Goal: Task Accomplishment & Management: Manage account settings

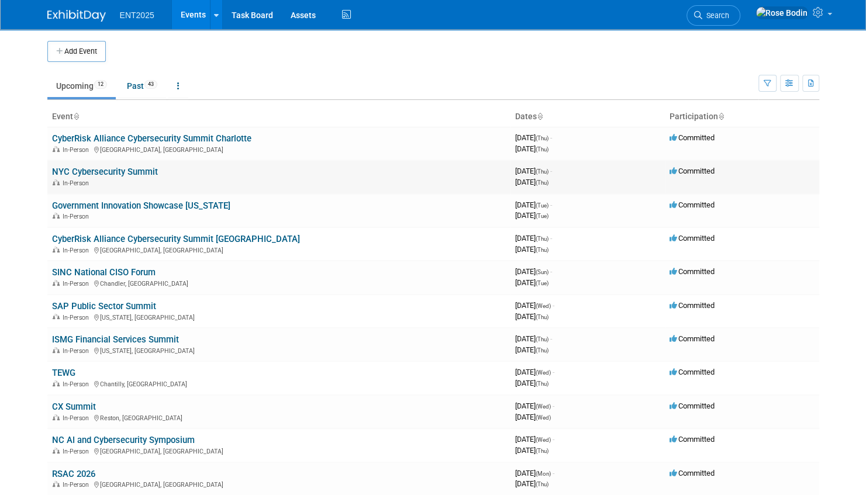
click at [152, 170] on link "NYC Cybersecurity Summit" at bounding box center [105, 172] width 106 height 11
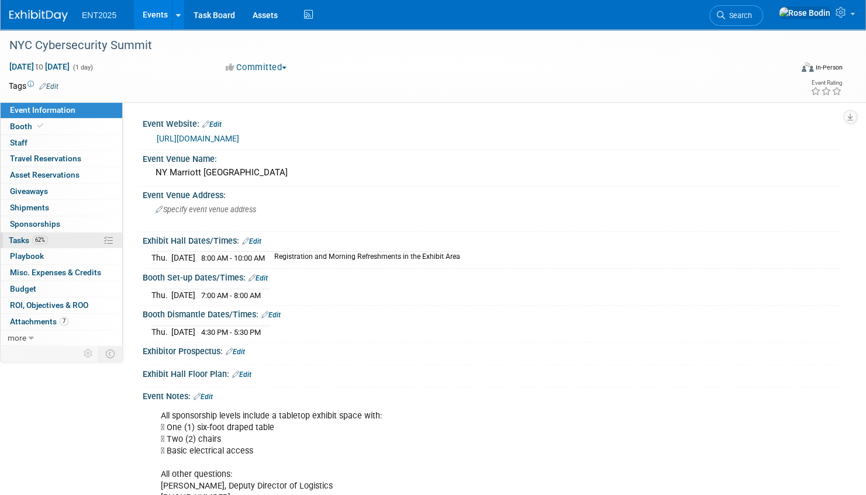
click at [82, 241] on link "62% Tasks 62%" at bounding box center [62, 241] width 122 height 16
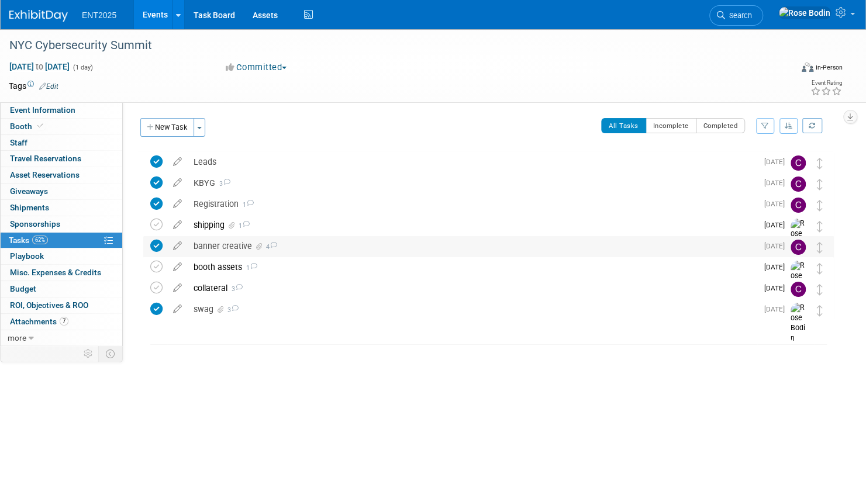
click at [317, 245] on div "banner creative 4" at bounding box center [473, 246] width 570 height 20
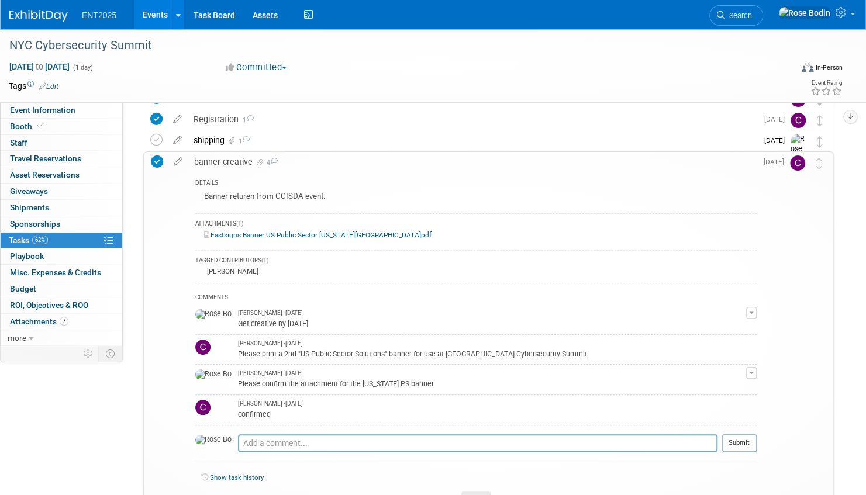
scroll to position [117, 0]
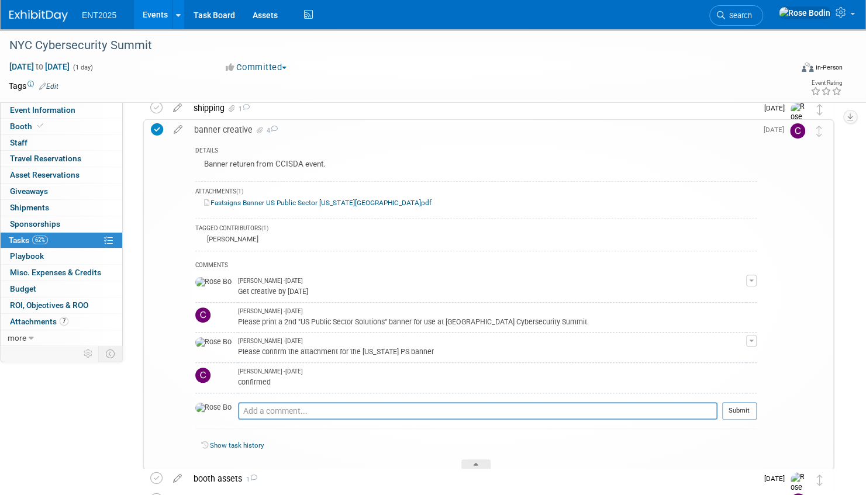
click at [156, 130] on icon at bounding box center [157, 129] width 12 height 12
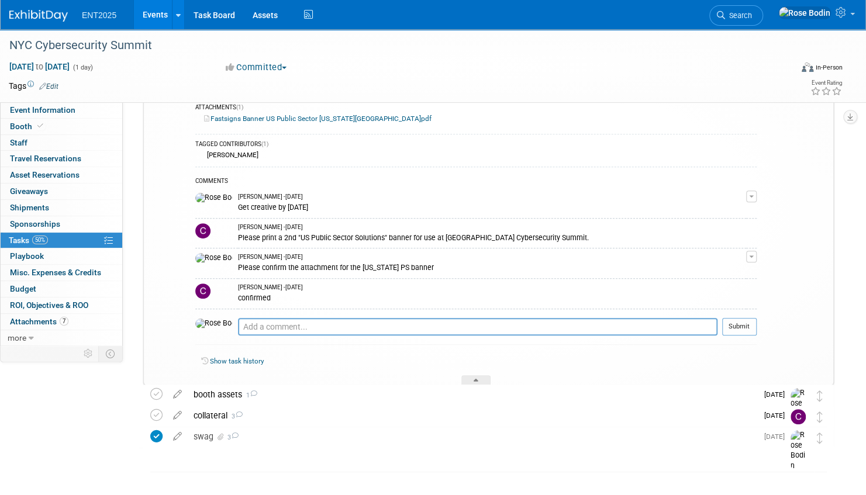
scroll to position [225, 0]
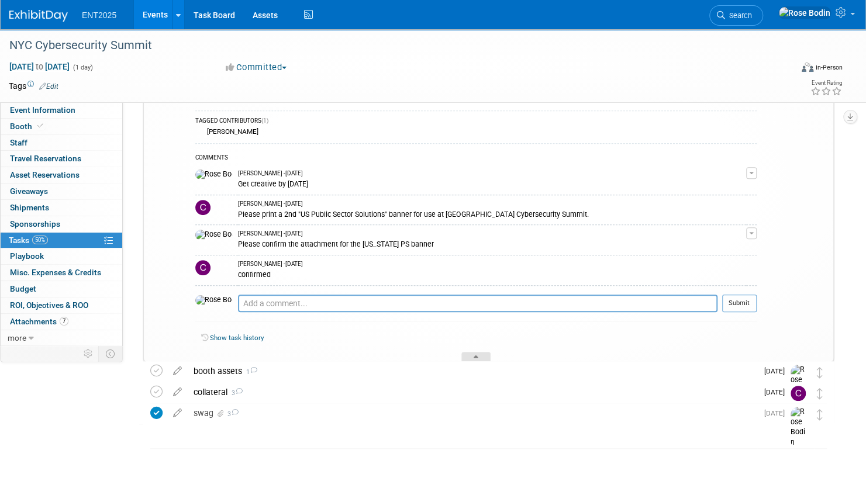
click at [483, 354] on div at bounding box center [475, 357] width 29 height 10
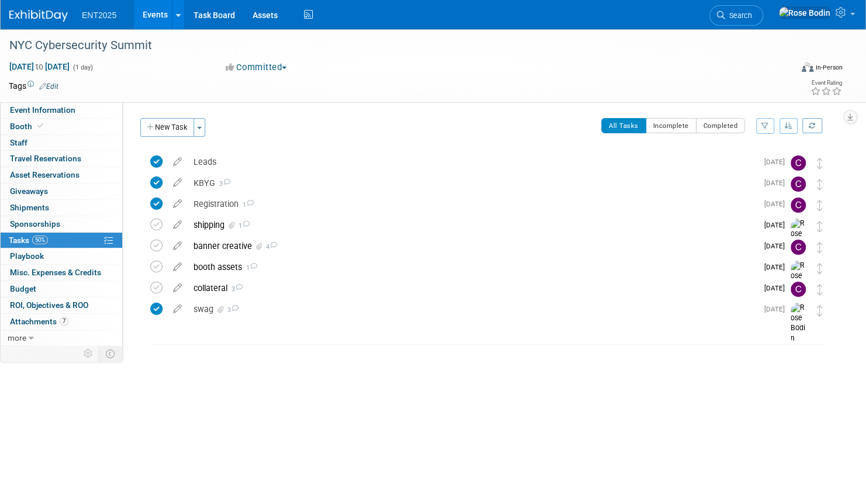
click at [163, 19] on link "Events" at bounding box center [155, 14] width 43 height 29
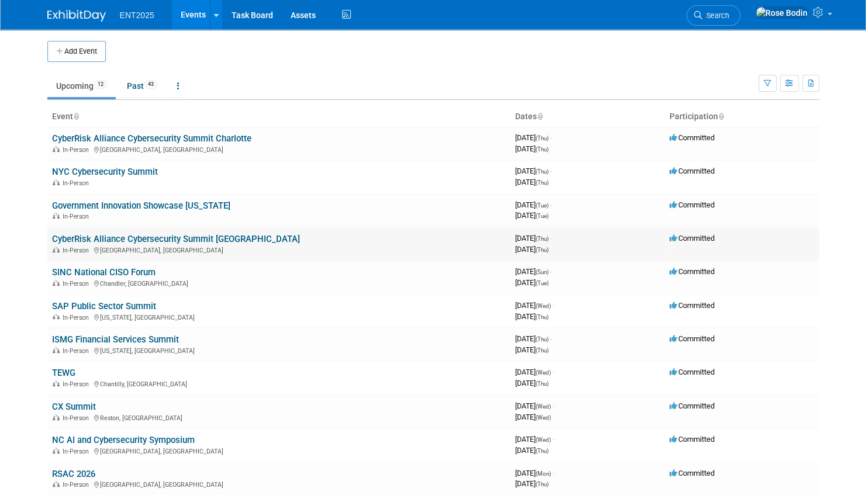
click at [205, 239] on link "CyberRisk Alliance Cybersecurity Summit [GEOGRAPHIC_DATA]" at bounding box center [176, 239] width 248 height 11
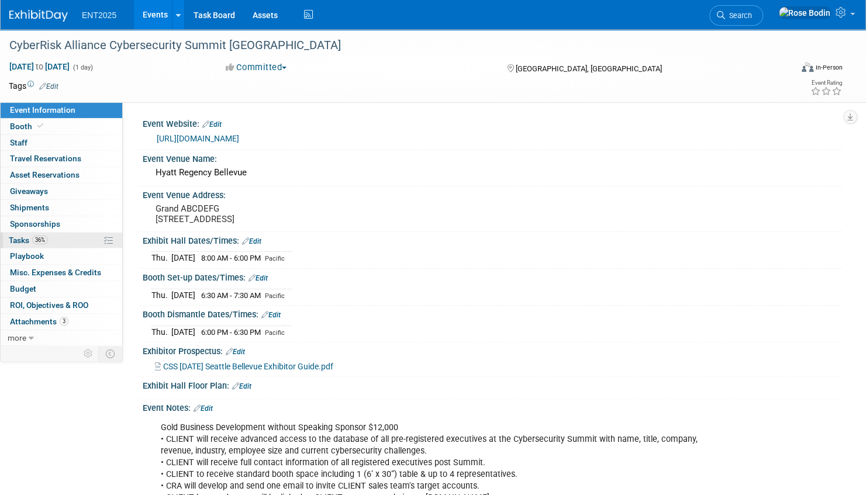
click at [71, 239] on link "36% Tasks 36%" at bounding box center [62, 241] width 122 height 16
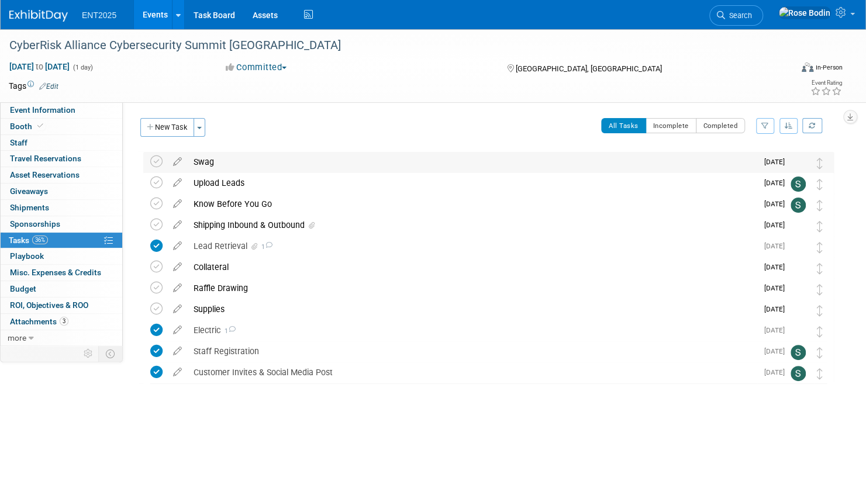
click at [258, 163] on div "Swag" at bounding box center [473, 162] width 570 height 20
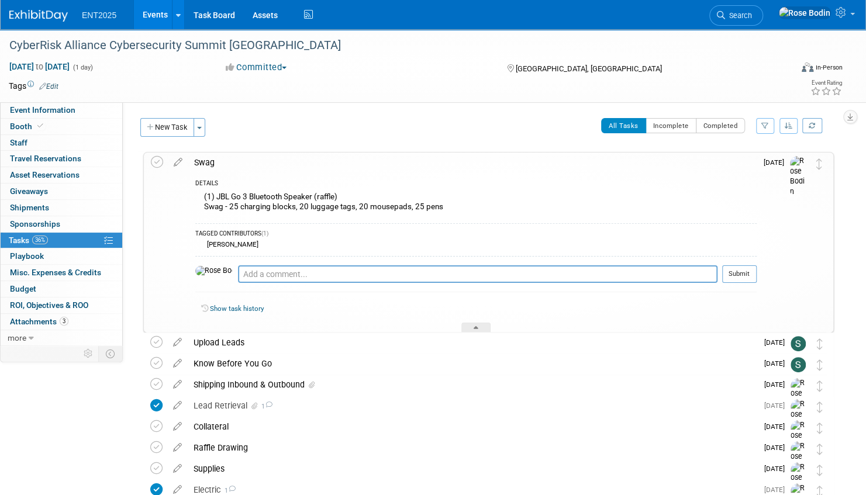
click at [258, 163] on div "Swag" at bounding box center [472, 163] width 568 height 20
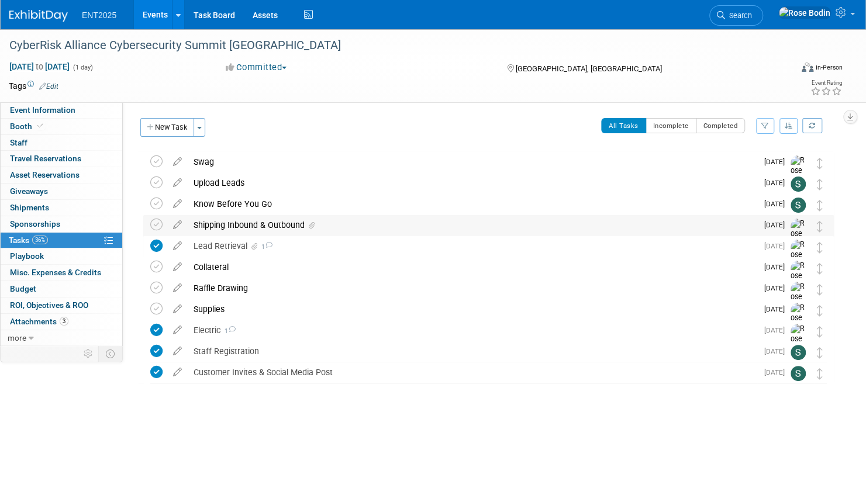
click at [342, 223] on div "Shipping Inbound & Outbound" at bounding box center [473, 225] width 570 height 20
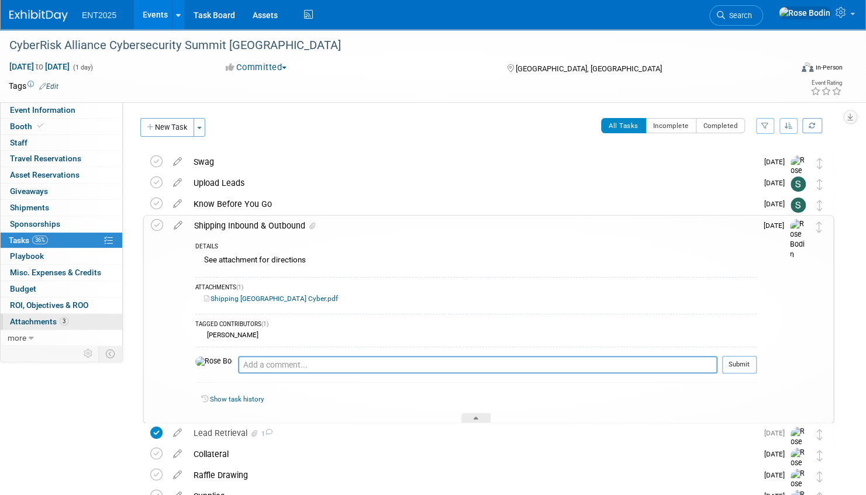
click at [82, 320] on link "3 Attachments 3" at bounding box center [62, 322] width 122 height 16
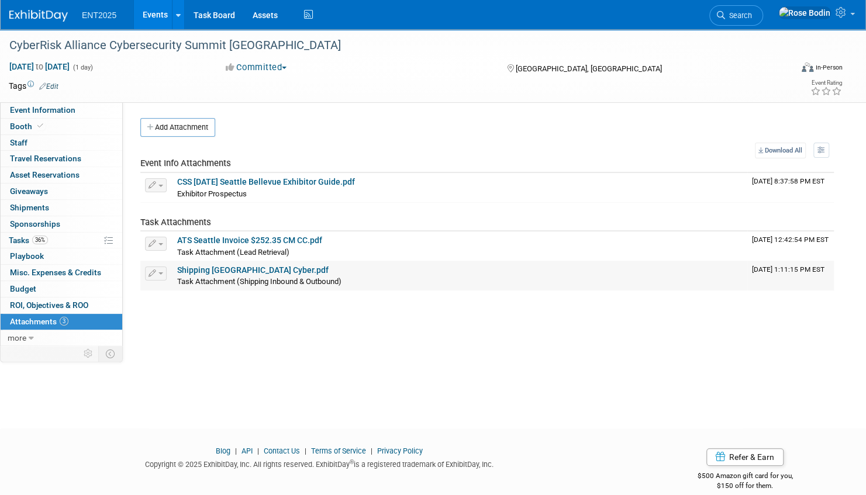
click at [218, 268] on link "Shipping Seattle Cyber.pdf" at bounding box center [252, 270] width 151 height 9
click at [154, 14] on link "Events" at bounding box center [155, 14] width 43 height 29
